Goal: Transaction & Acquisition: Purchase product/service

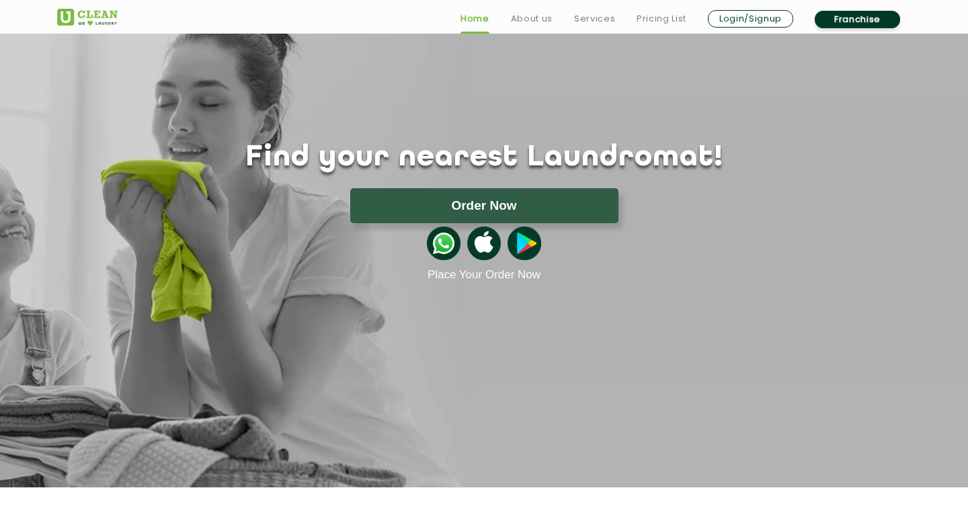
scroll to position [98, 0]
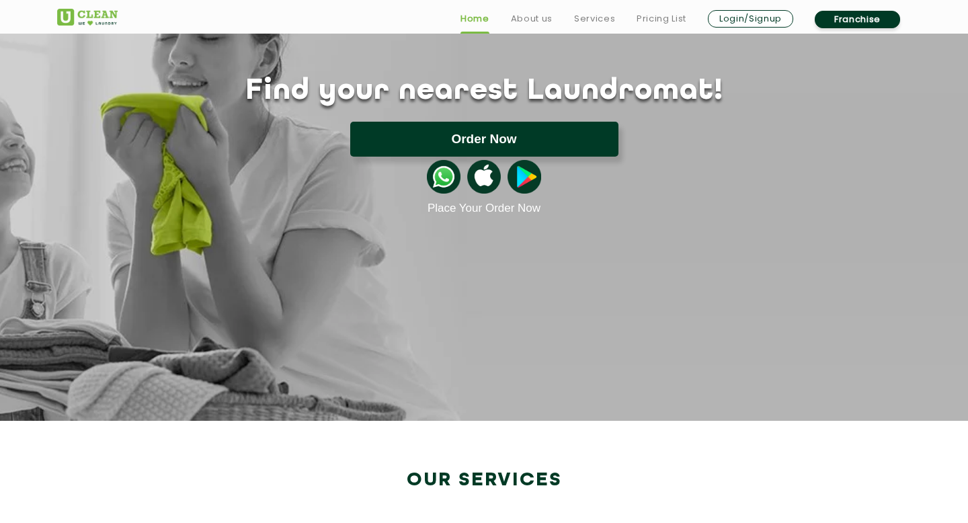
click at [504, 142] on button "Order Now" at bounding box center [484, 139] width 268 height 35
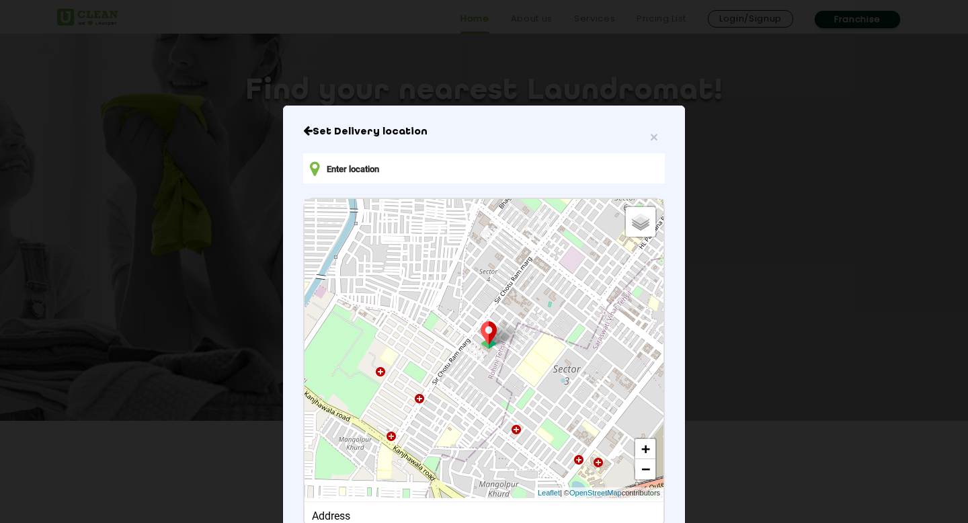
type input "316, Sector 7, Imt Manesar, Gurugram, Haryana 122052, India"
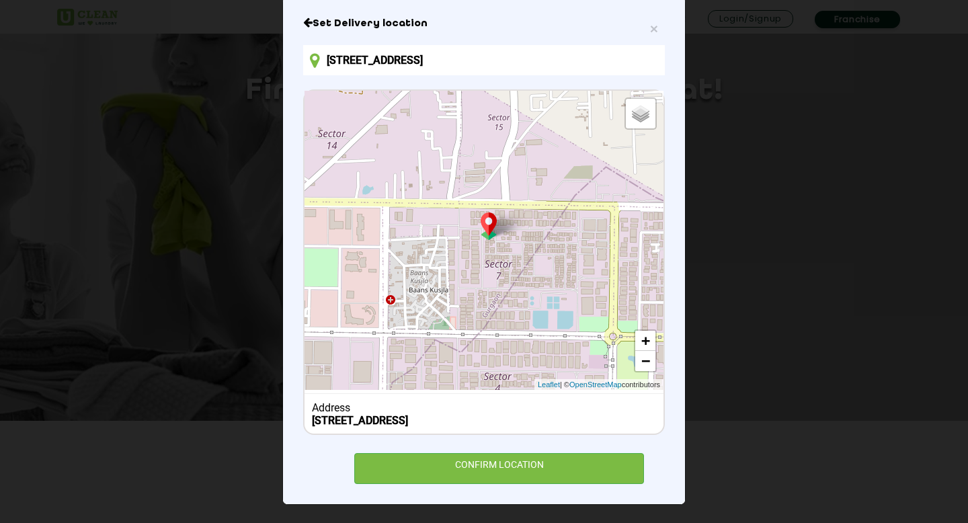
scroll to position [104, 0]
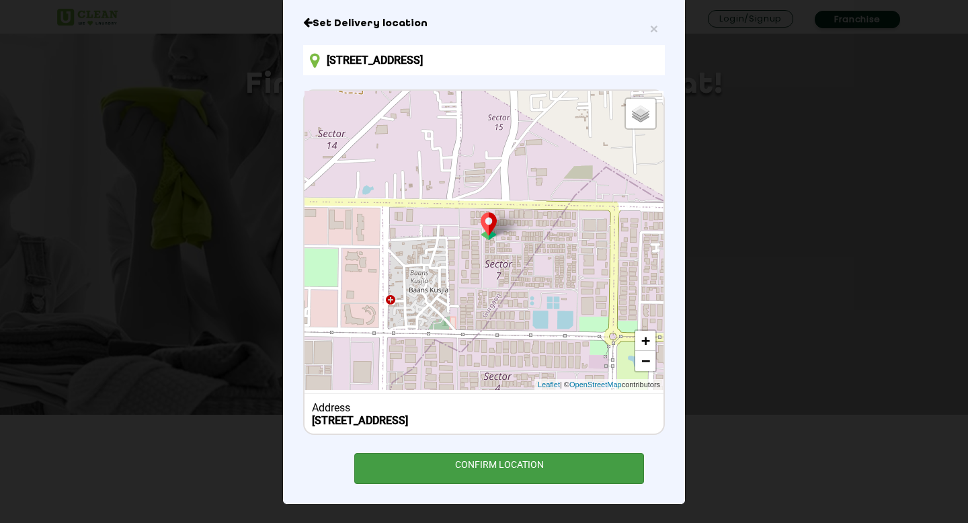
click at [472, 458] on div "CONFIRM LOCATION" at bounding box center [499, 468] width 290 height 30
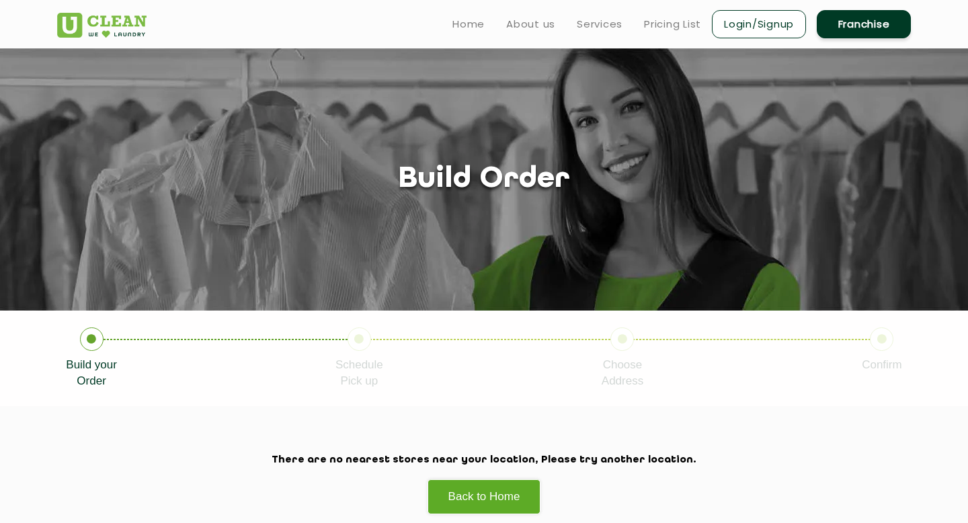
click at [109, 28] on img at bounding box center [101, 25] width 89 height 25
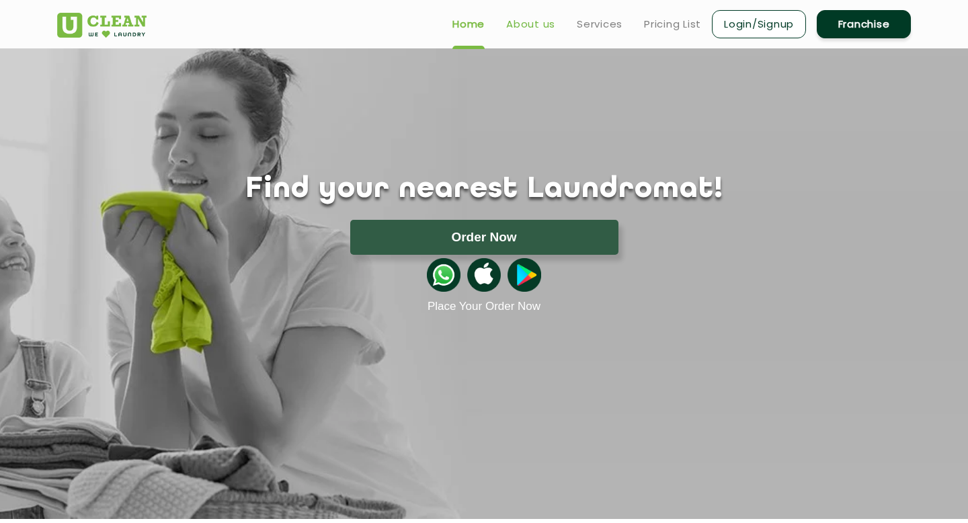
click at [536, 25] on link "About us" at bounding box center [530, 24] width 49 height 16
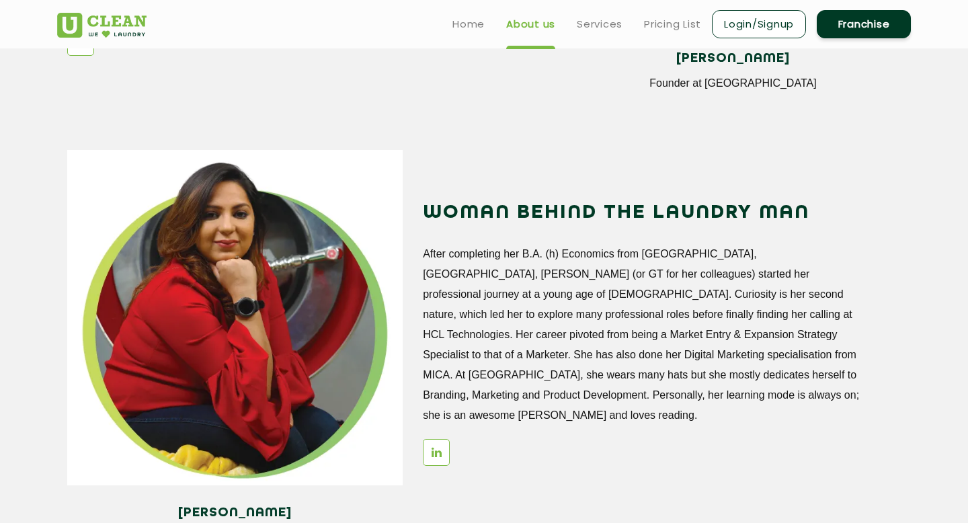
scroll to position [1479, 0]
